Goal: Check status: Check status

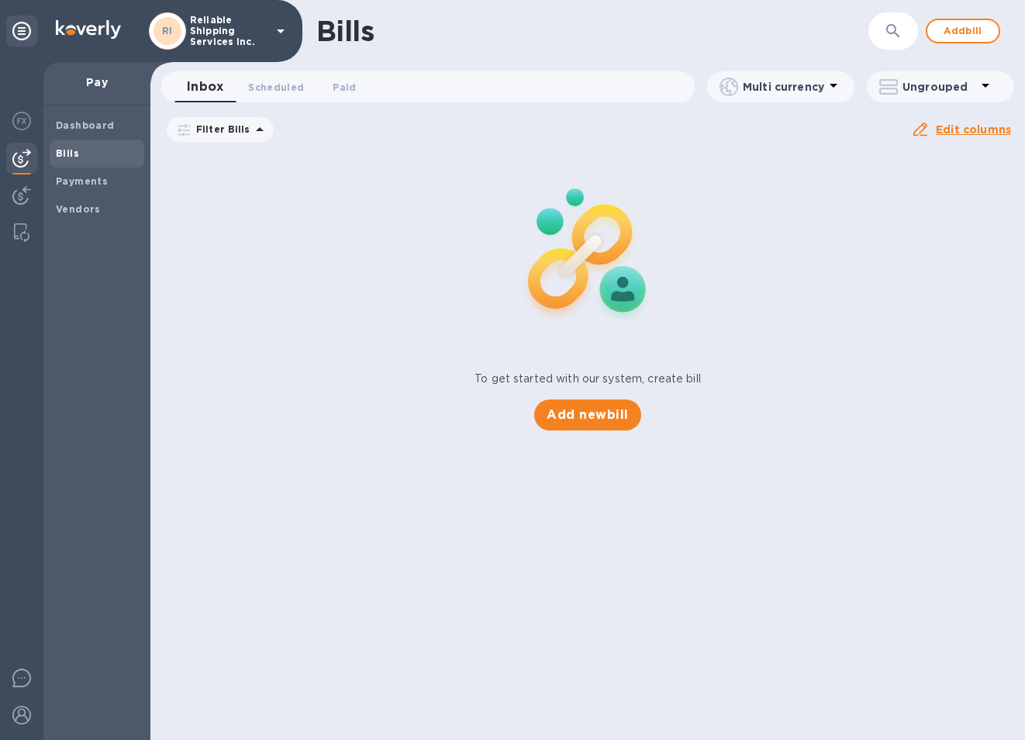
click at [93, 147] on span "Bills" at bounding box center [97, 154] width 82 height 16
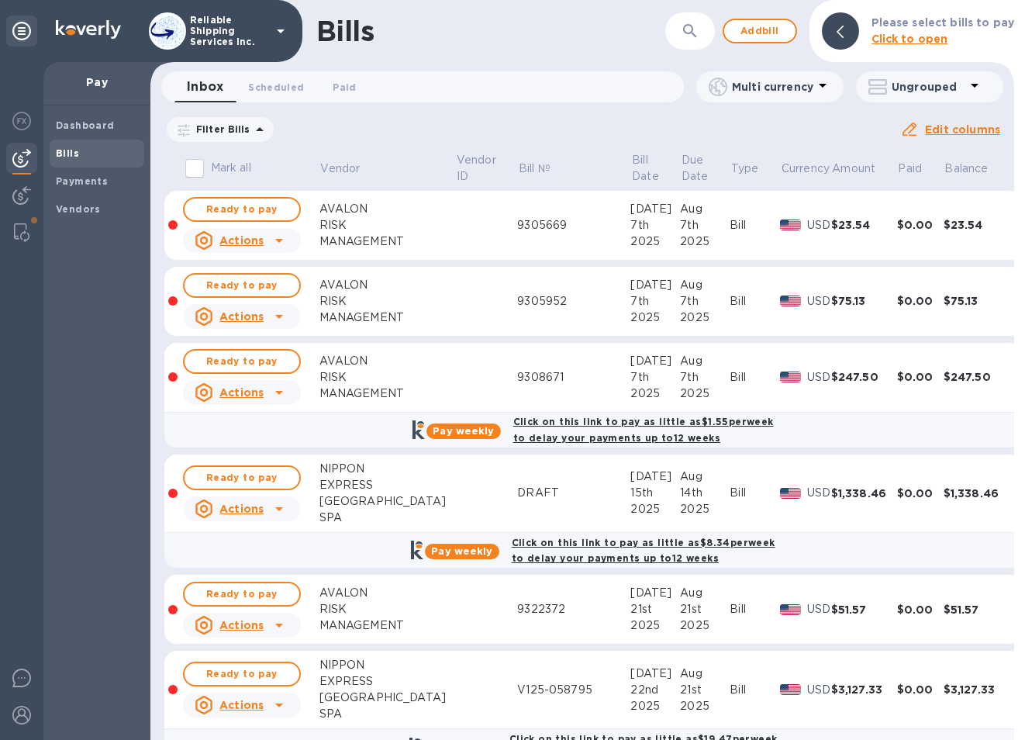
click at [0, 0] on icon at bounding box center [0, 0] width 0 height 0
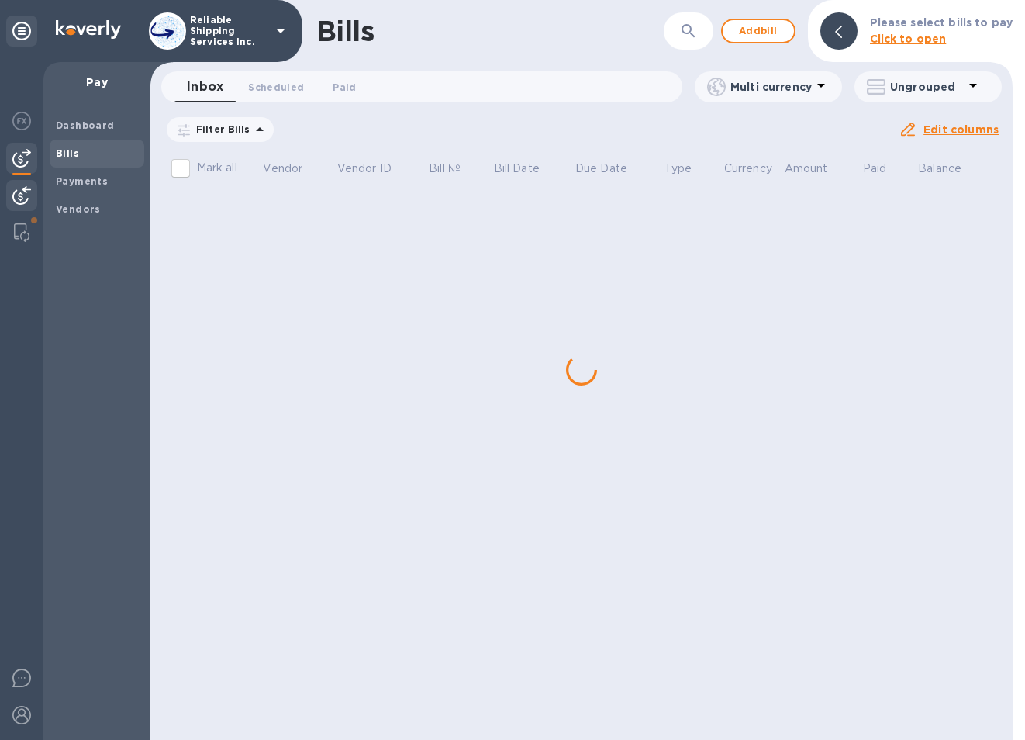
click at [22, 197] on img at bounding box center [21, 195] width 19 height 19
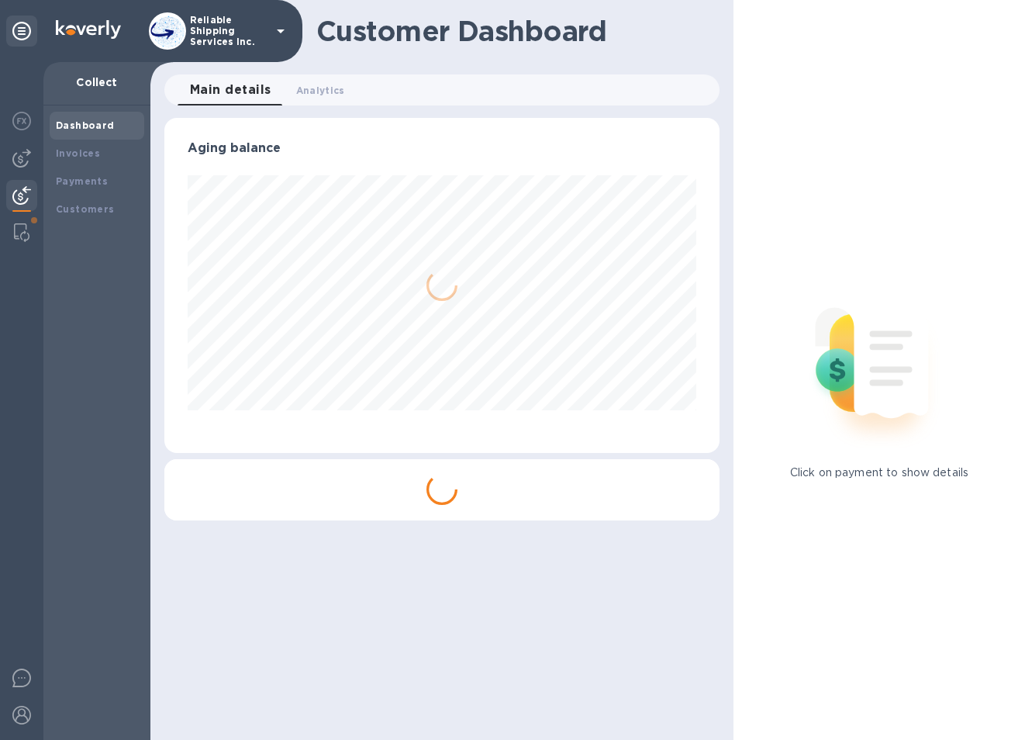
scroll to position [335, 555]
click at [88, 180] on b "Payments" at bounding box center [82, 181] width 52 height 12
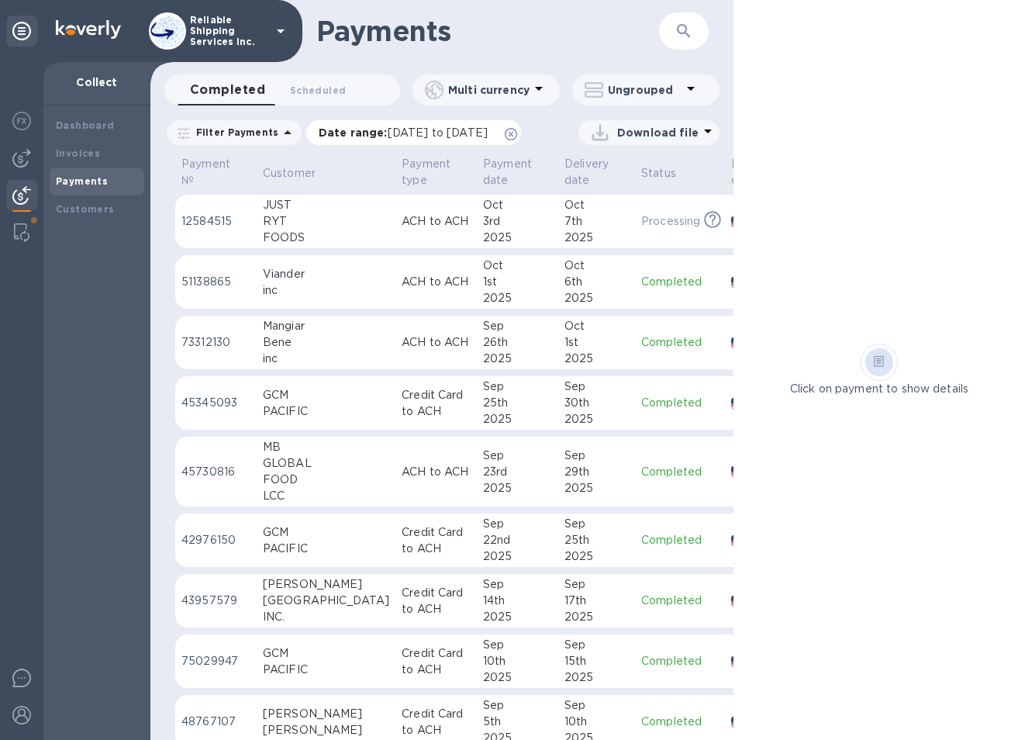
click at [517, 134] on icon at bounding box center [511, 134] width 12 height 12
click at [483, 244] on div "2025" at bounding box center [517, 238] width 69 height 16
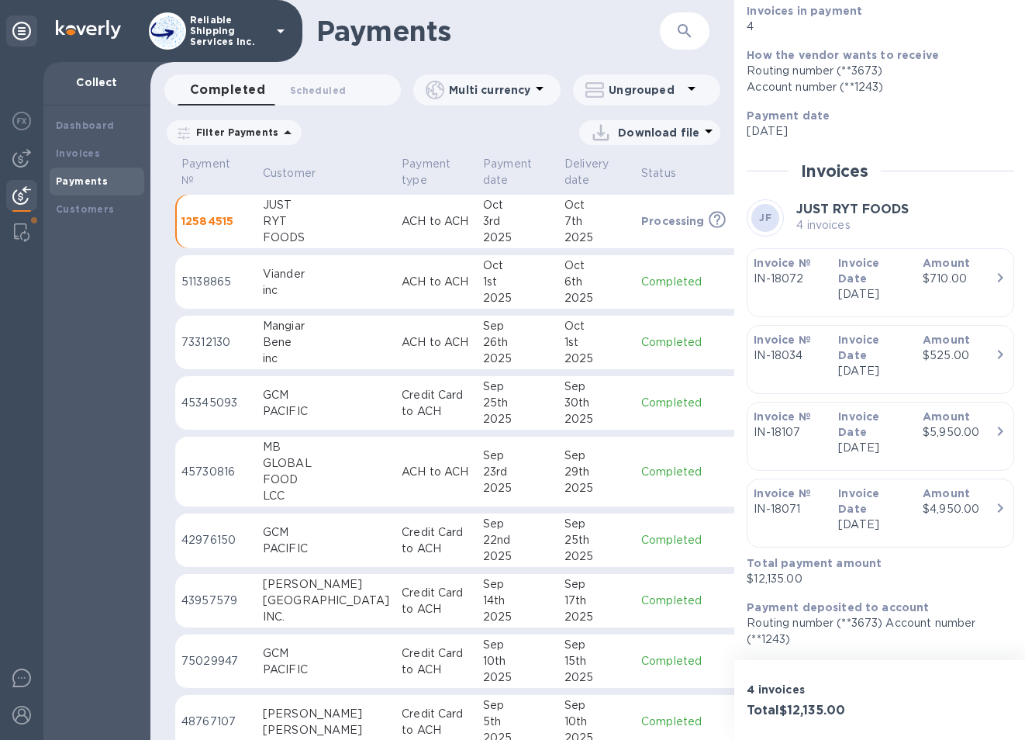
scroll to position [220, 0]
